Goal: Transaction & Acquisition: Purchase product/service

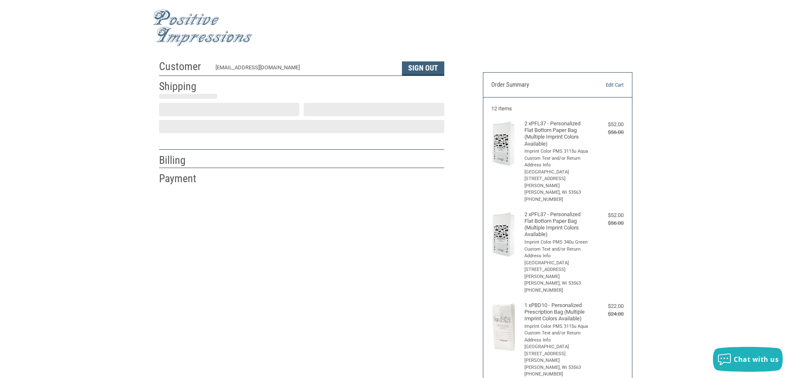
scroll to position [1, 0]
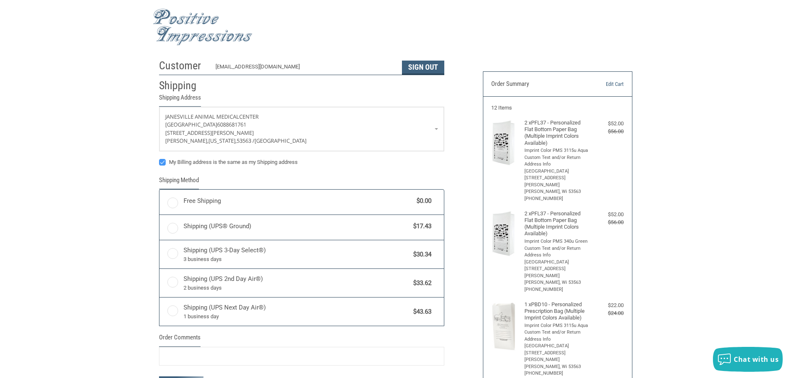
radio input "true"
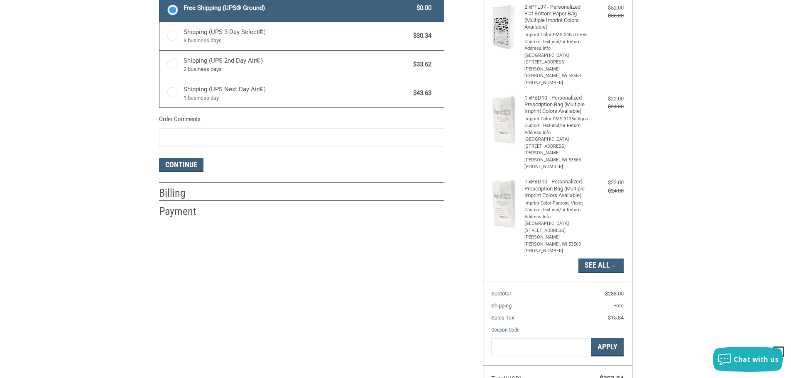
scroll to position [208, 0]
click at [186, 162] on button "Continue" at bounding box center [181, 164] width 44 height 14
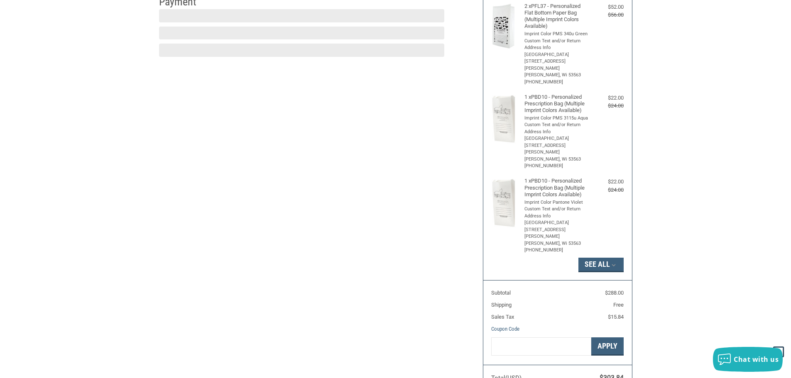
scroll to position [125, 0]
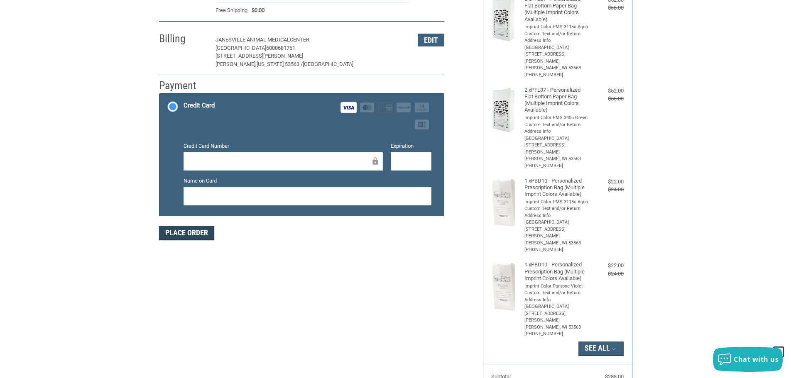
click at [189, 231] on button "Place Order" at bounding box center [186, 233] width 55 height 14
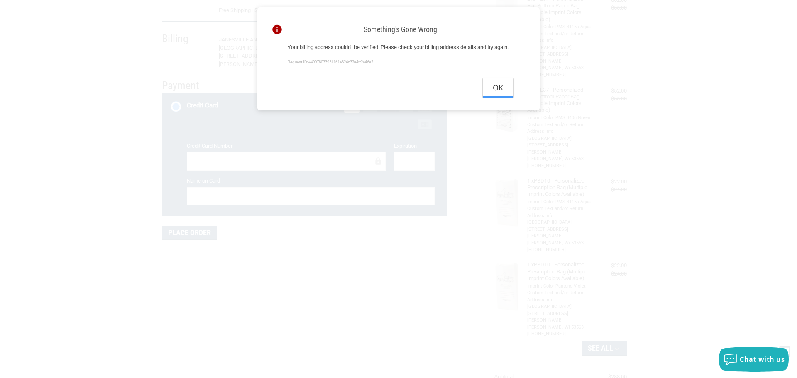
click at [502, 93] on button "Ok" at bounding box center [498, 87] width 31 height 19
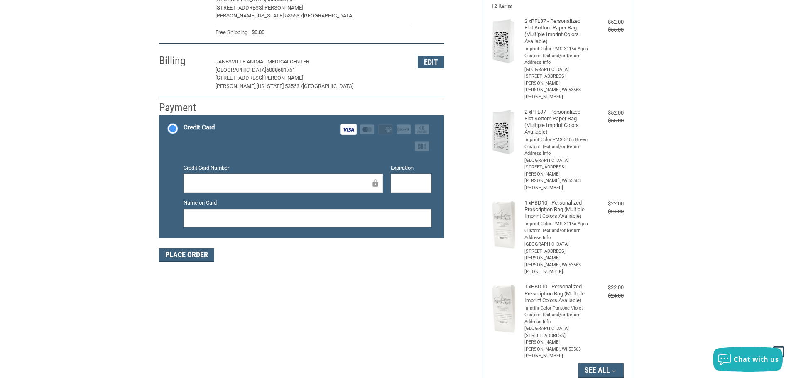
scroll to position [83, 0]
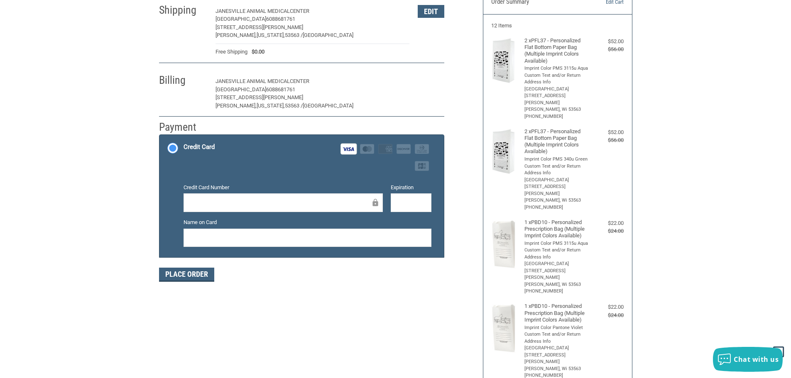
click at [428, 77] on button "Edit" at bounding box center [431, 81] width 27 height 13
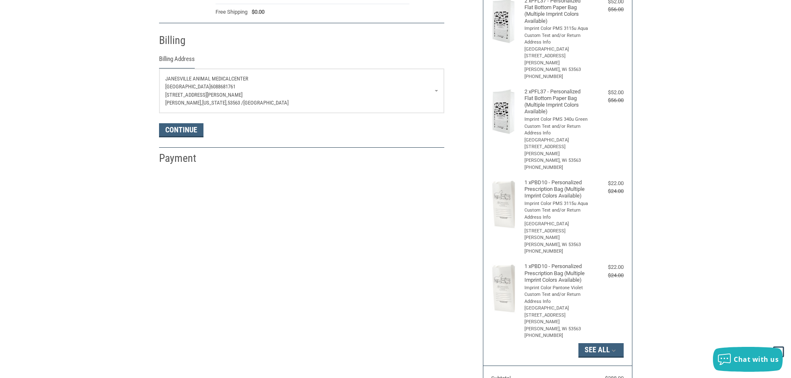
scroll to position [147, 0]
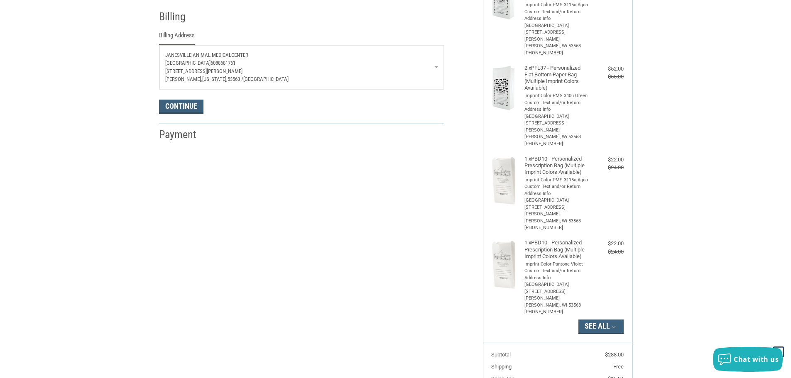
click at [435, 68] on link "[GEOGRAPHIC_DATA] [GEOGRAPHIC_DATA] 6088681761 [STREET_ADDRESS][PERSON_NAME][PE…" at bounding box center [301, 67] width 284 height 44
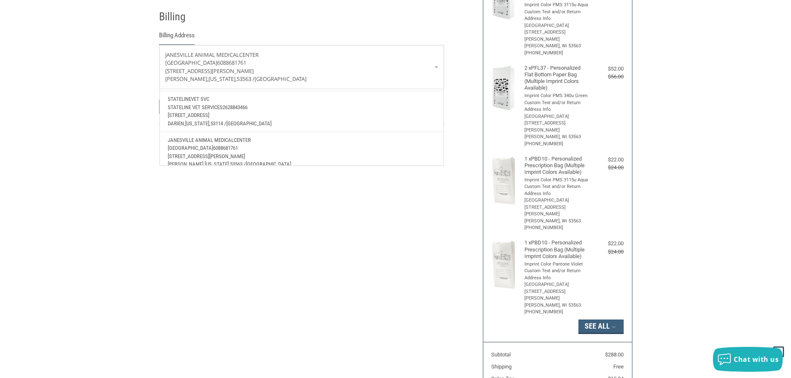
scroll to position [42, 0]
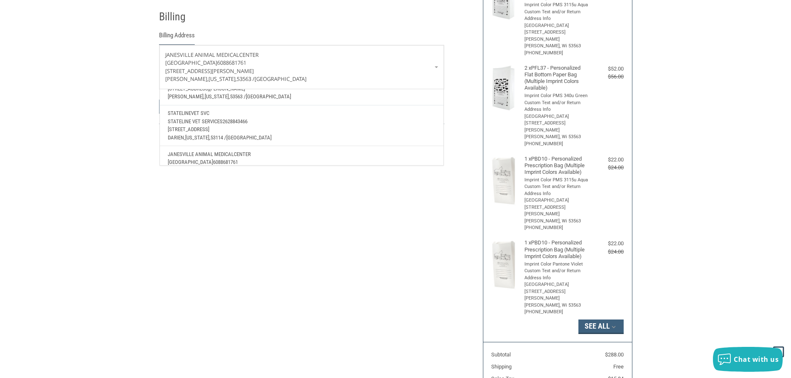
click at [220, 121] on span "Stateline Vet Services" at bounding box center [195, 121] width 55 height 6
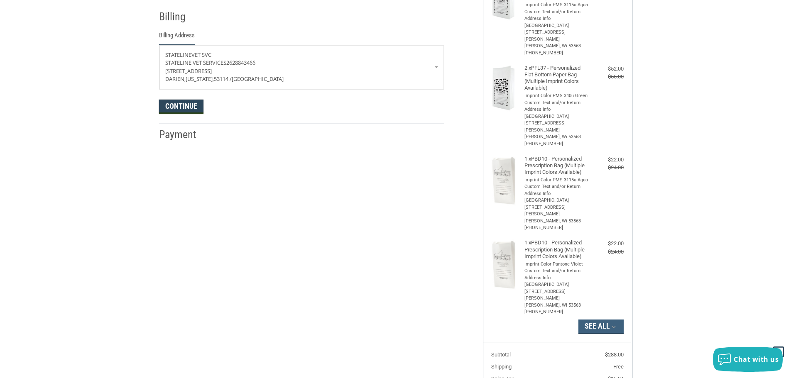
click at [193, 107] on button "Continue" at bounding box center [181, 107] width 44 height 14
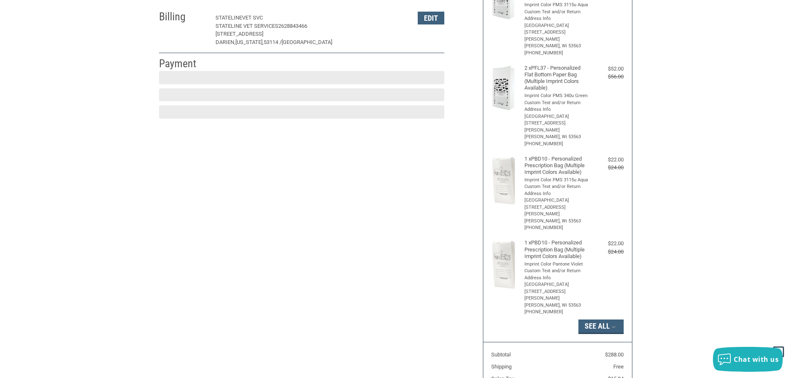
scroll to position [125, 0]
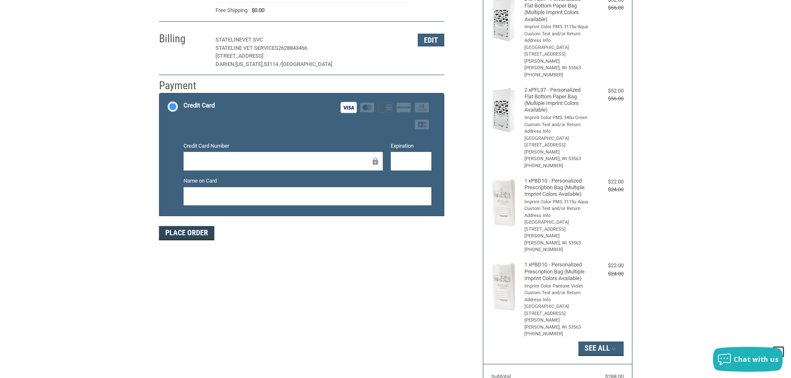
click at [201, 230] on button "Place Order" at bounding box center [186, 233] width 55 height 14
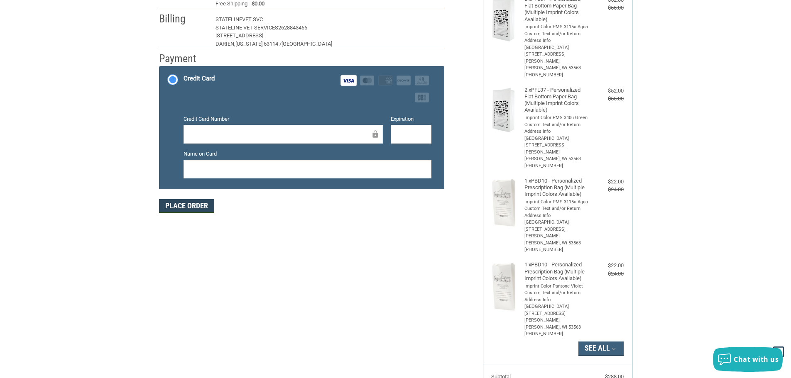
scroll to position [100, 0]
